Goal: Task Accomplishment & Management: Manage account settings

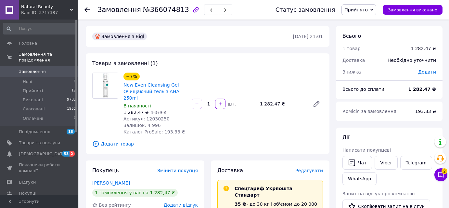
scroll to position [89, 0]
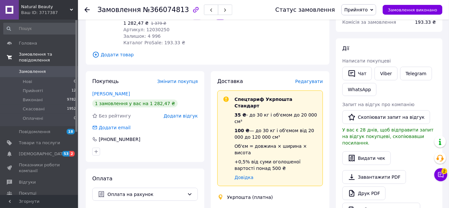
click at [38, 54] on span "Замовлення та повідомлення" at bounding box center [48, 57] width 59 height 12
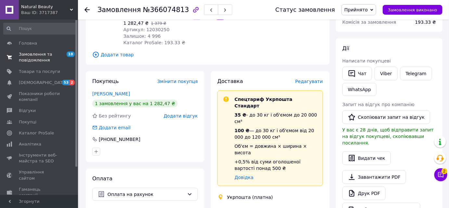
click at [42, 59] on span "Замовлення та повідомлення" at bounding box center [39, 57] width 41 height 12
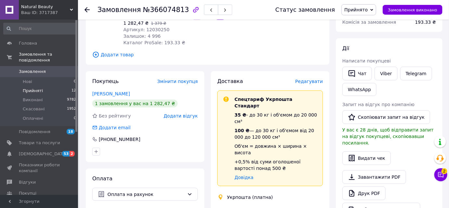
click at [36, 88] on span "Прийняті" at bounding box center [33, 91] width 20 height 6
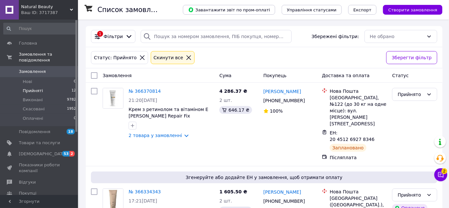
click at [42, 69] on span "Замовлення" at bounding box center [32, 72] width 27 height 6
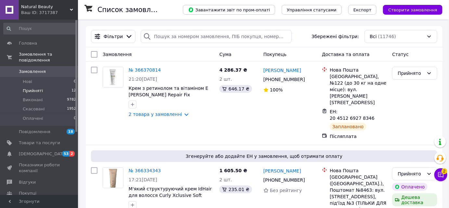
click at [44, 86] on li "Прийняті 12" at bounding box center [40, 90] width 80 height 9
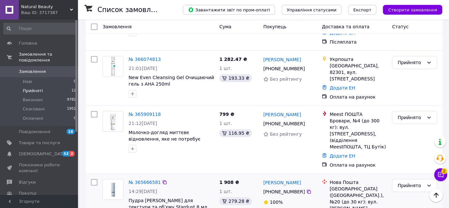
scroll to position [646, 0]
